Goal: Task Accomplishment & Management: Use online tool/utility

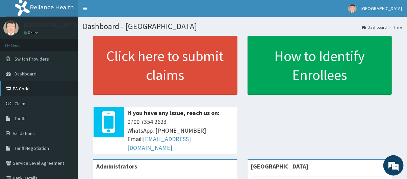
click at [29, 88] on link "PA Code" at bounding box center [39, 88] width 78 height 15
click at [28, 97] on link "Claims" at bounding box center [39, 103] width 78 height 15
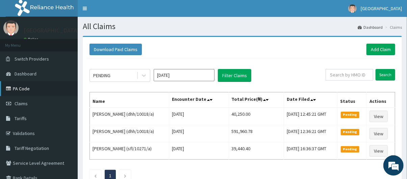
click at [51, 84] on link "PA Code" at bounding box center [39, 88] width 78 height 15
